Goal: Register for event/course

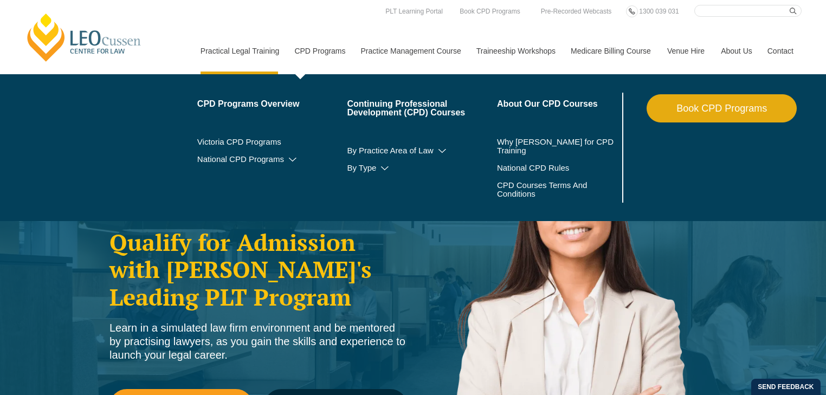
click at [323, 38] on link "CPD Programs" at bounding box center [319, 51] width 66 height 47
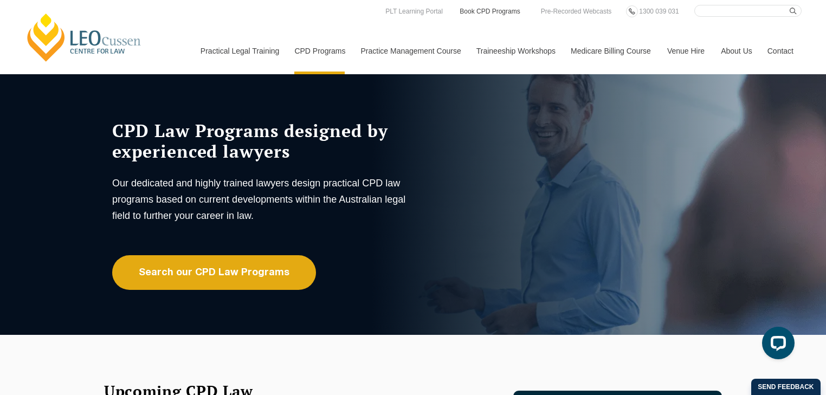
click at [486, 10] on link "Book CPD Programs" at bounding box center [489, 11] width 62 height 12
